Goal: Manage account settings

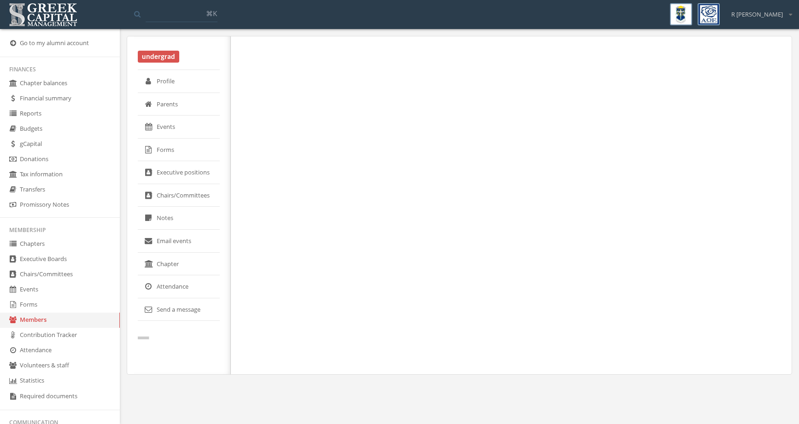
select select "******"
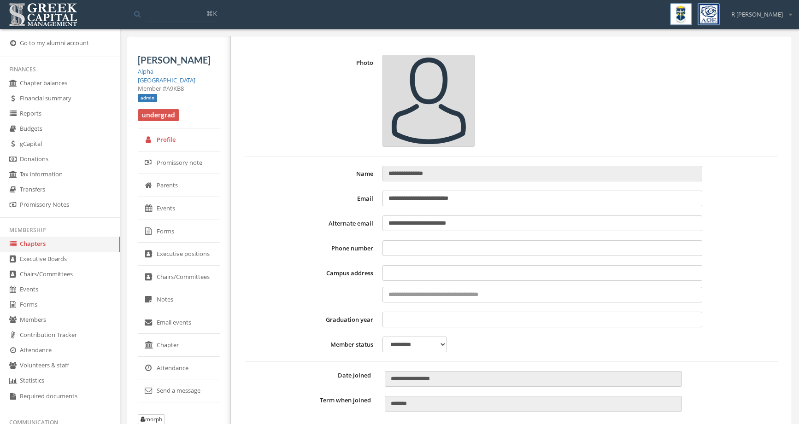
type input "**********"
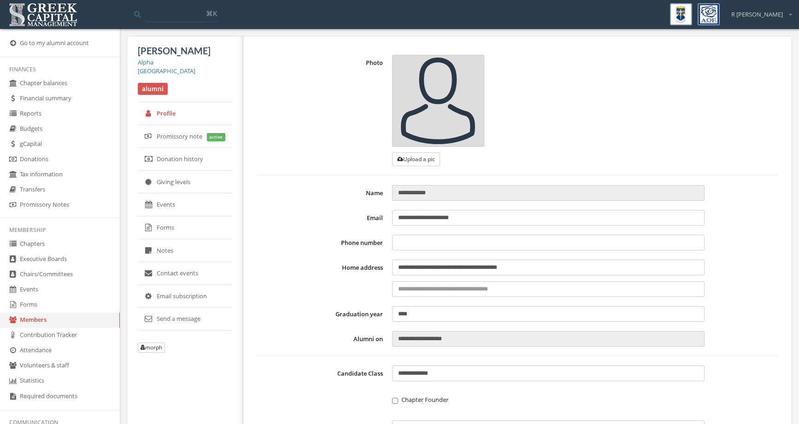
type input "**********"
click at [64, 243] on link "Chapters" at bounding box center [60, 244] width 120 height 15
